Goal: Entertainment & Leisure: Consume media (video, audio)

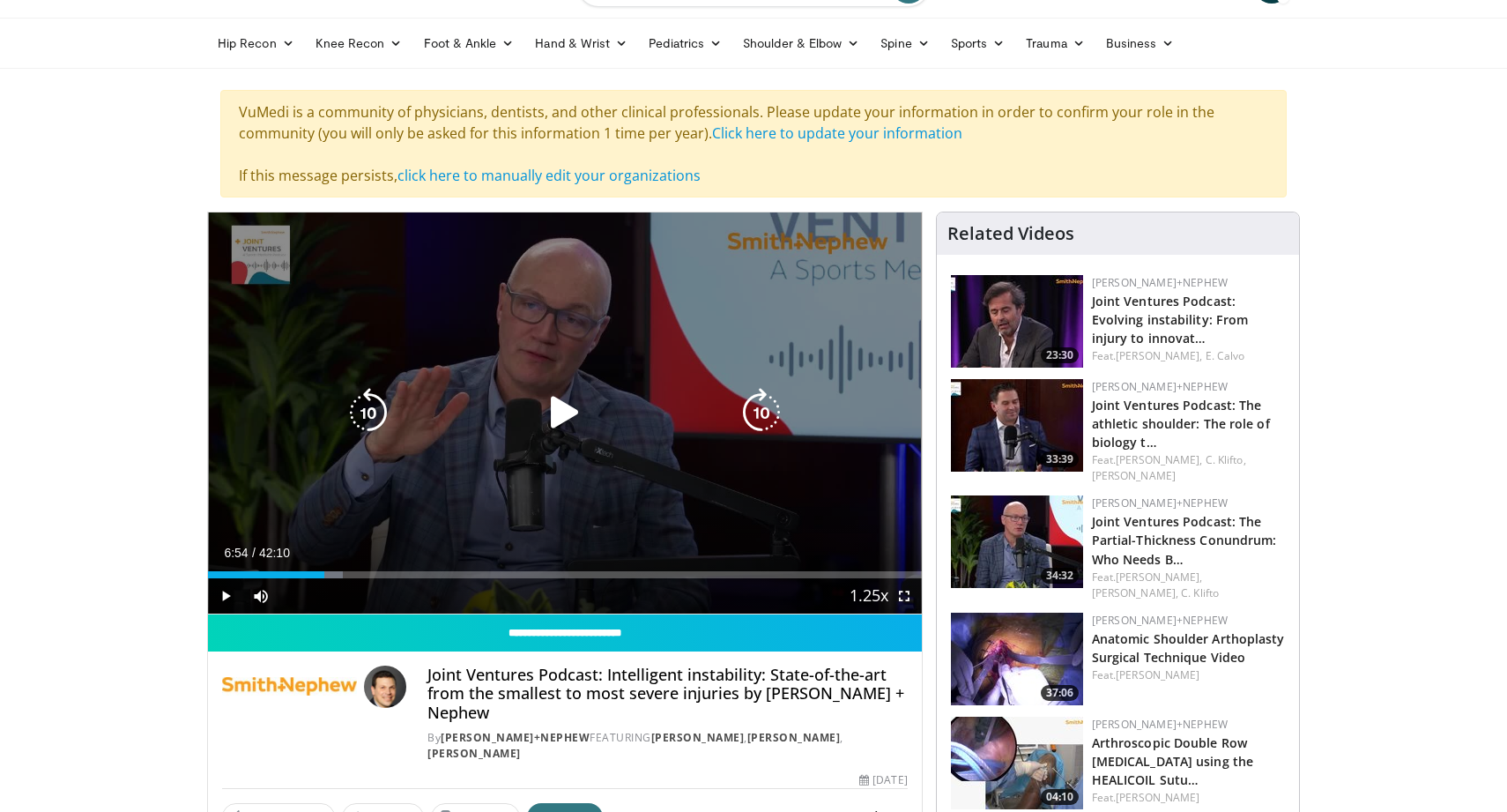
click at [587, 307] on div "10 seconds Tap to unmute" at bounding box center [565, 412] width 713 height 401
click at [708, 242] on div "10 seconds Tap to unmute" at bounding box center [565, 412] width 713 height 401
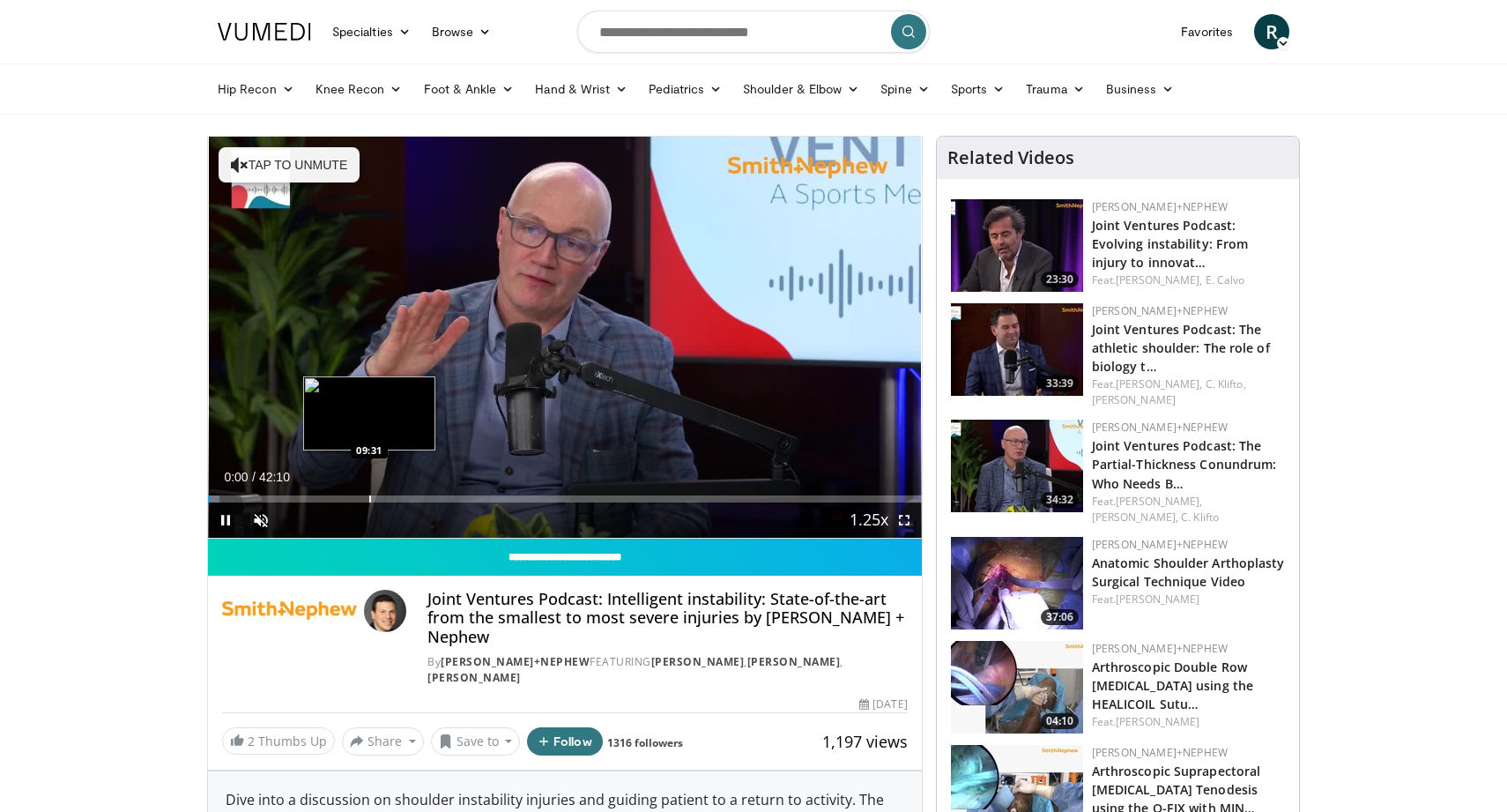
click at [370, 496] on div "Progress Bar" at bounding box center [371, 499] width 2 height 7
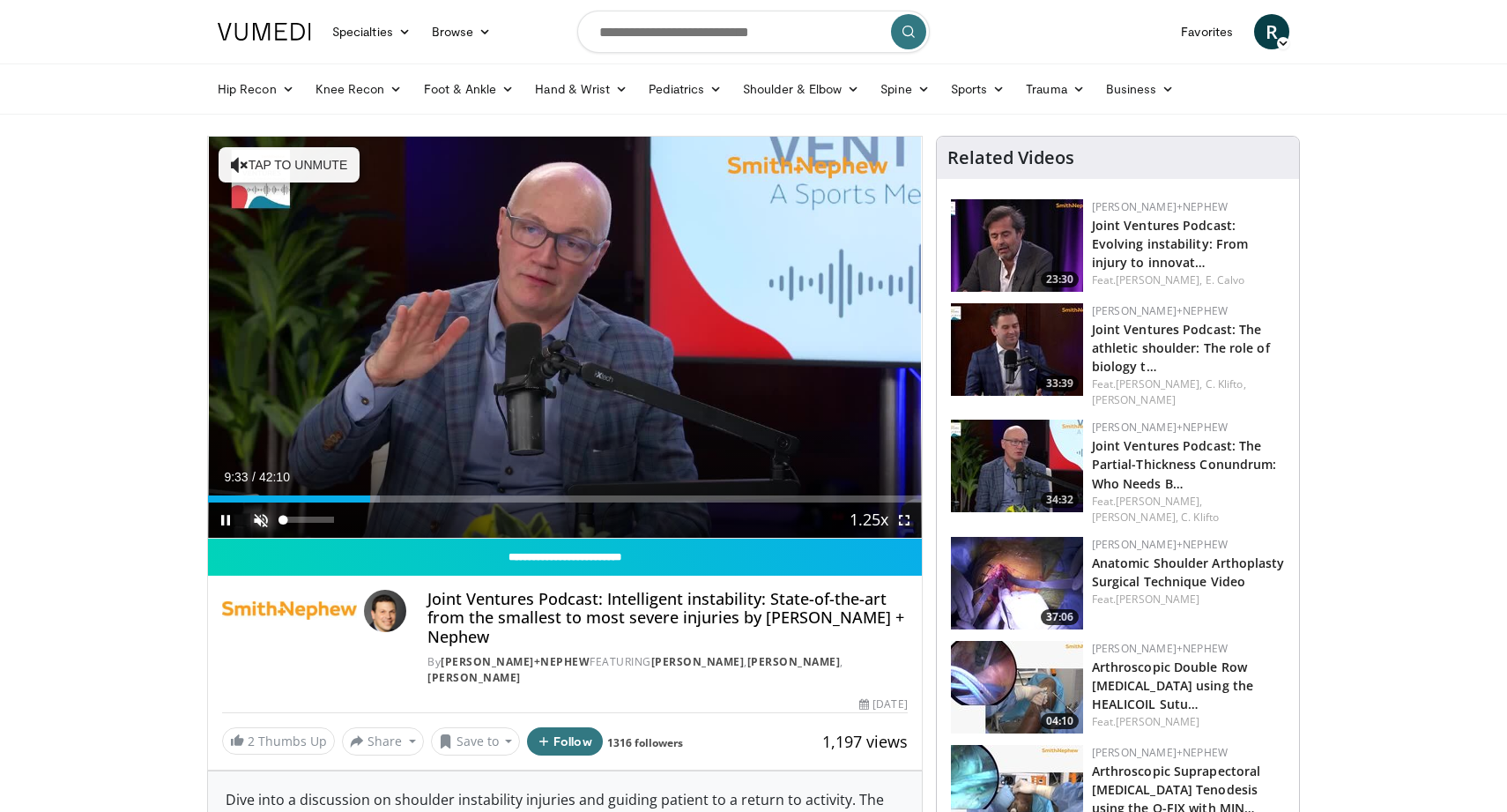
click at [261, 523] on span "Video Player" at bounding box center [261, 520] width 35 height 35
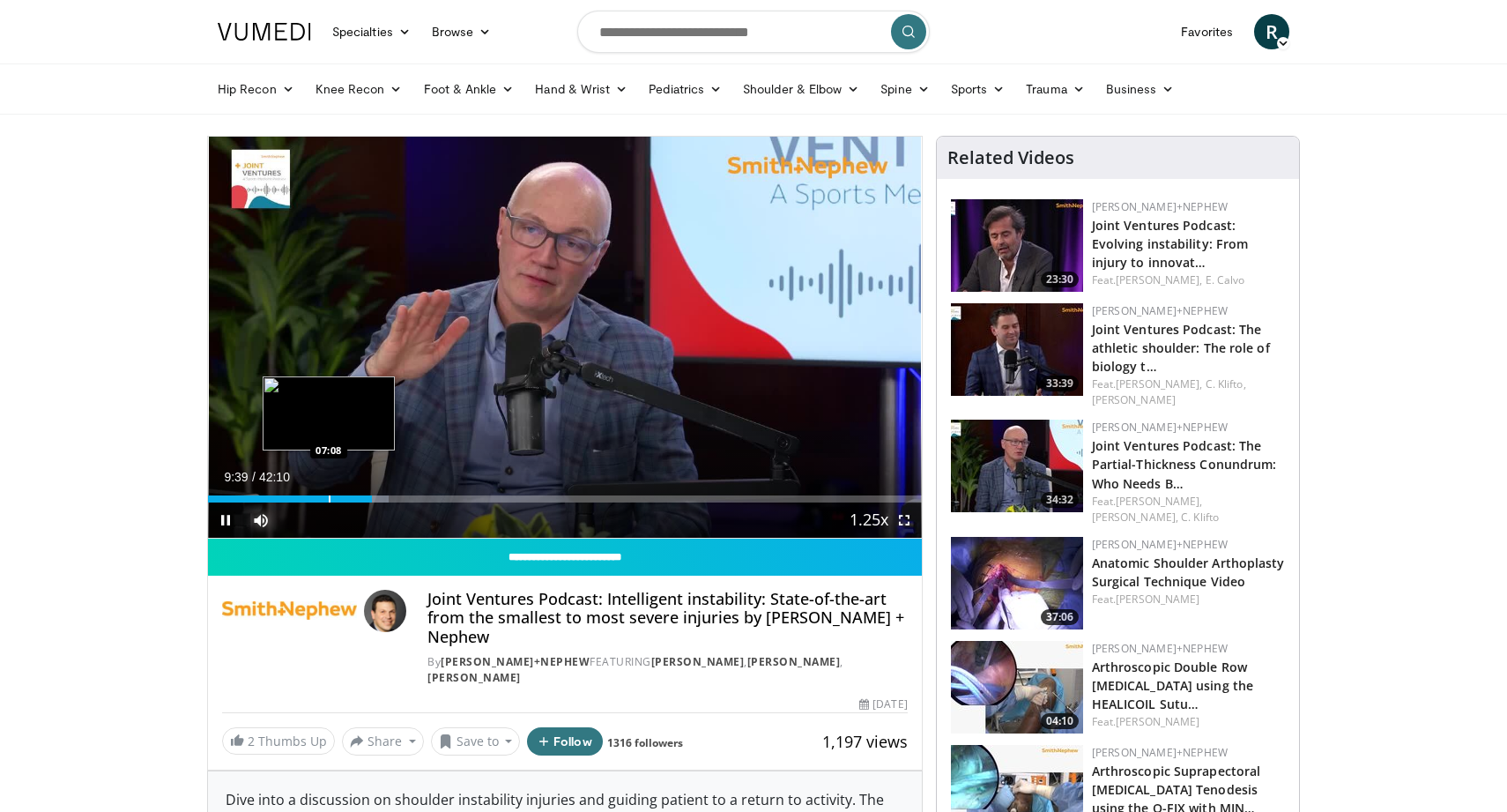
click at [329, 496] on div "Progress Bar" at bounding box center [330, 499] width 2 height 7
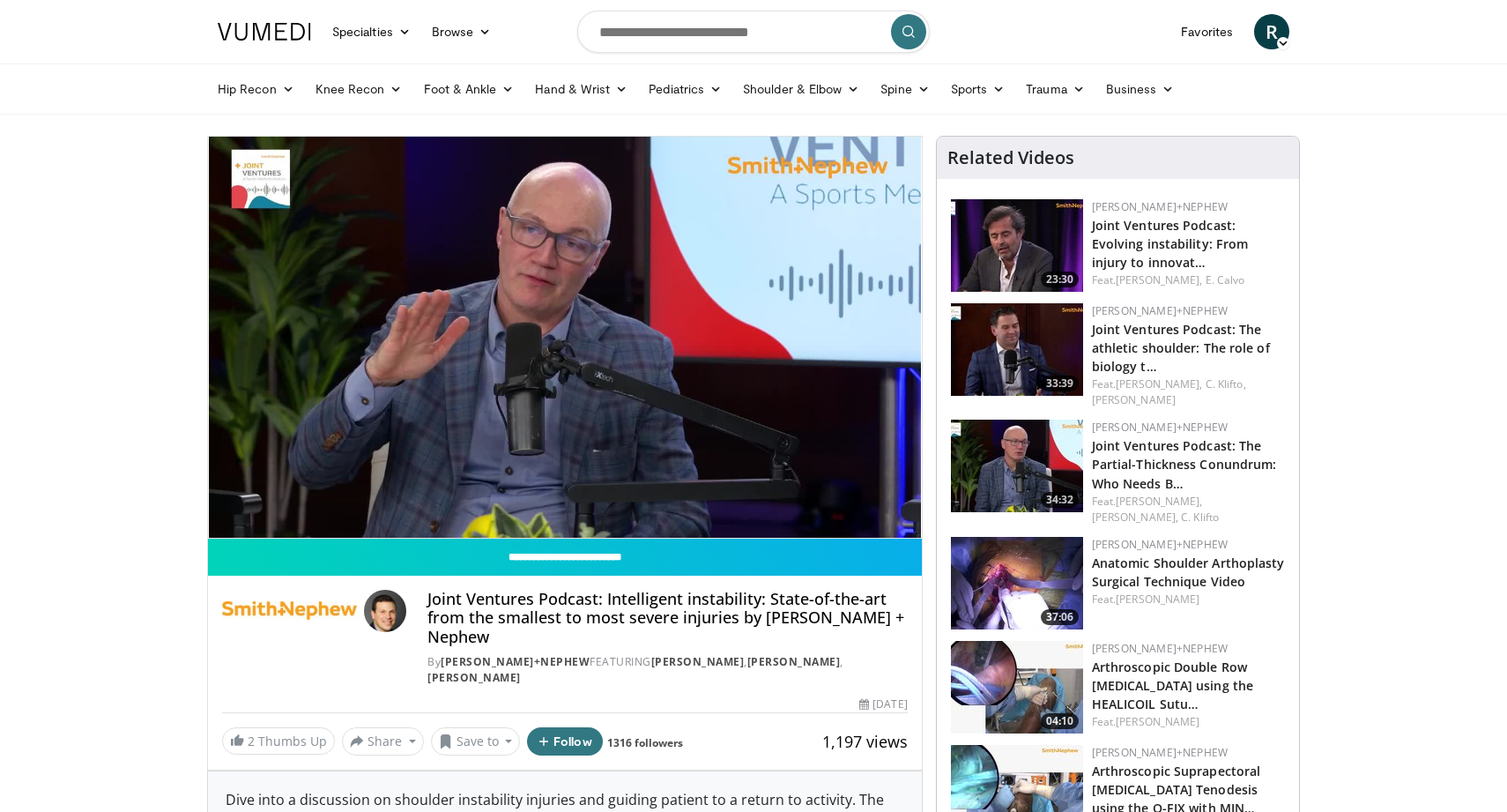
click at [983, 27] on nav "Specialties Adult & Family Medicine Allergy, Asthma, Immunology Anesthesiology …" at bounding box center [754, 31] width 1093 height 64
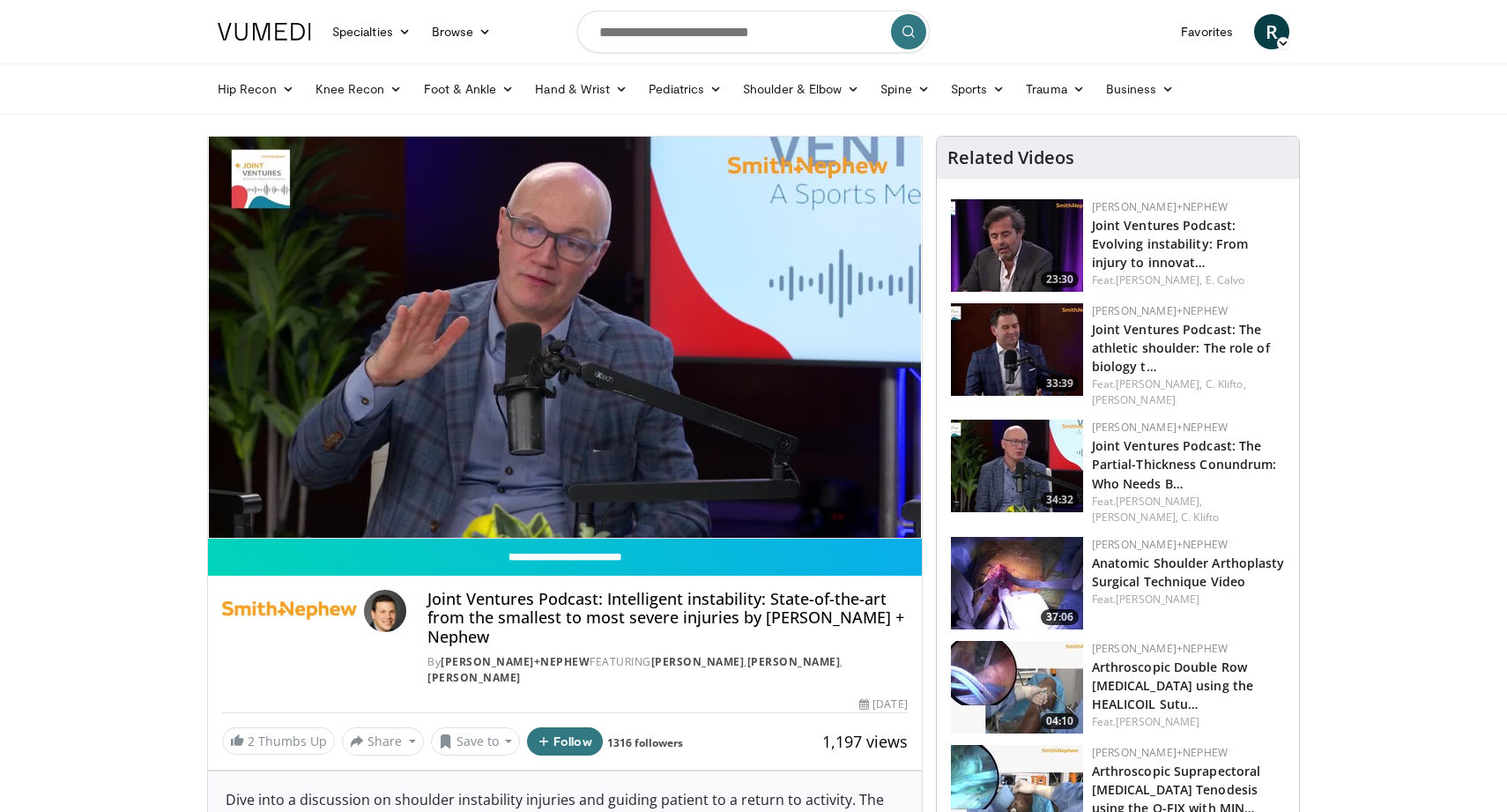
click at [983, 27] on nav "Specialties Adult & Family Medicine Allergy, Asthma, Immunology Anesthesiology …" at bounding box center [754, 31] width 1093 height 64
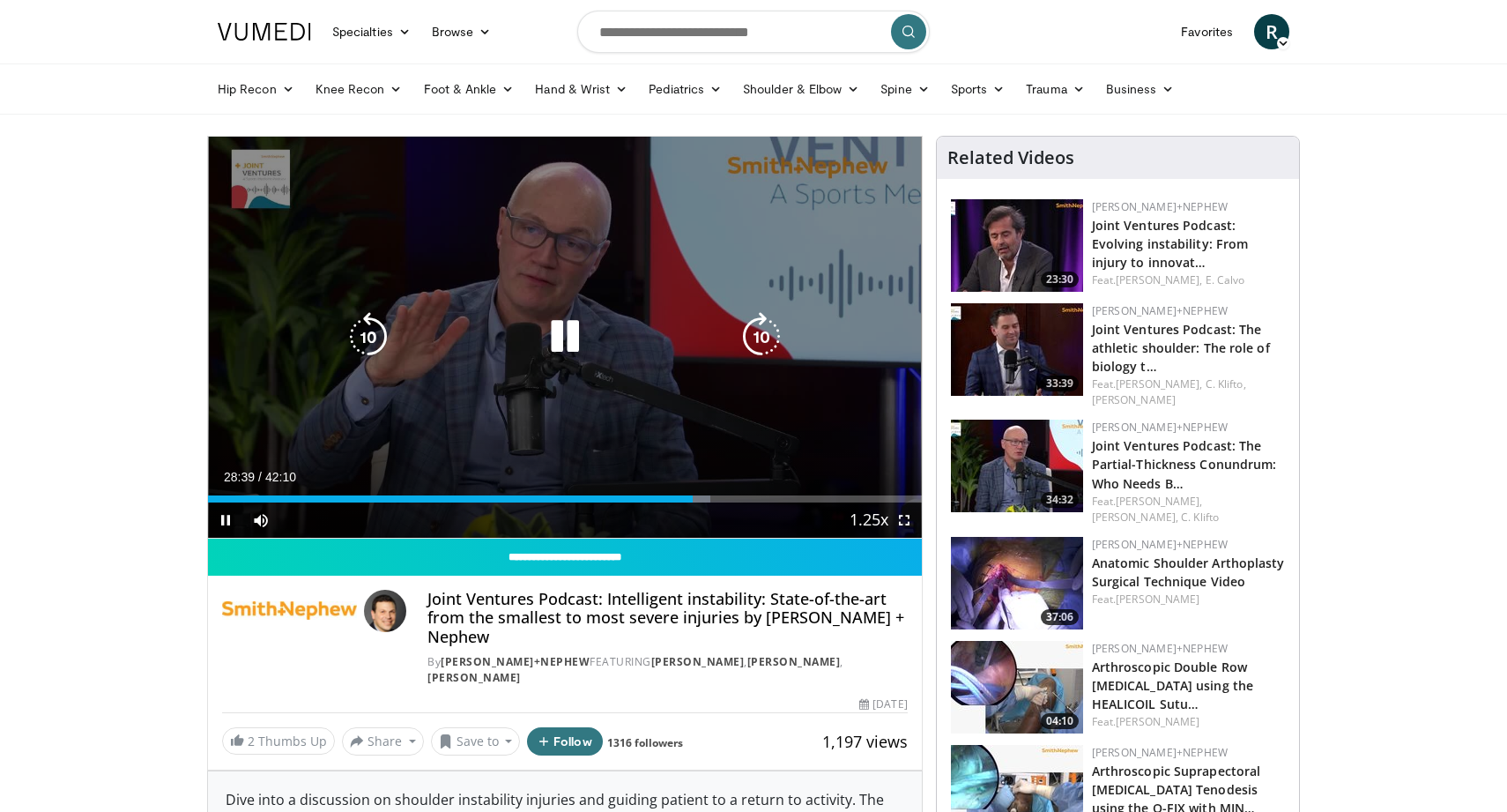
click at [584, 292] on div "10 seconds Tap to unmute" at bounding box center [565, 336] width 713 height 401
